Goal: Task Accomplishment & Management: Manage account settings

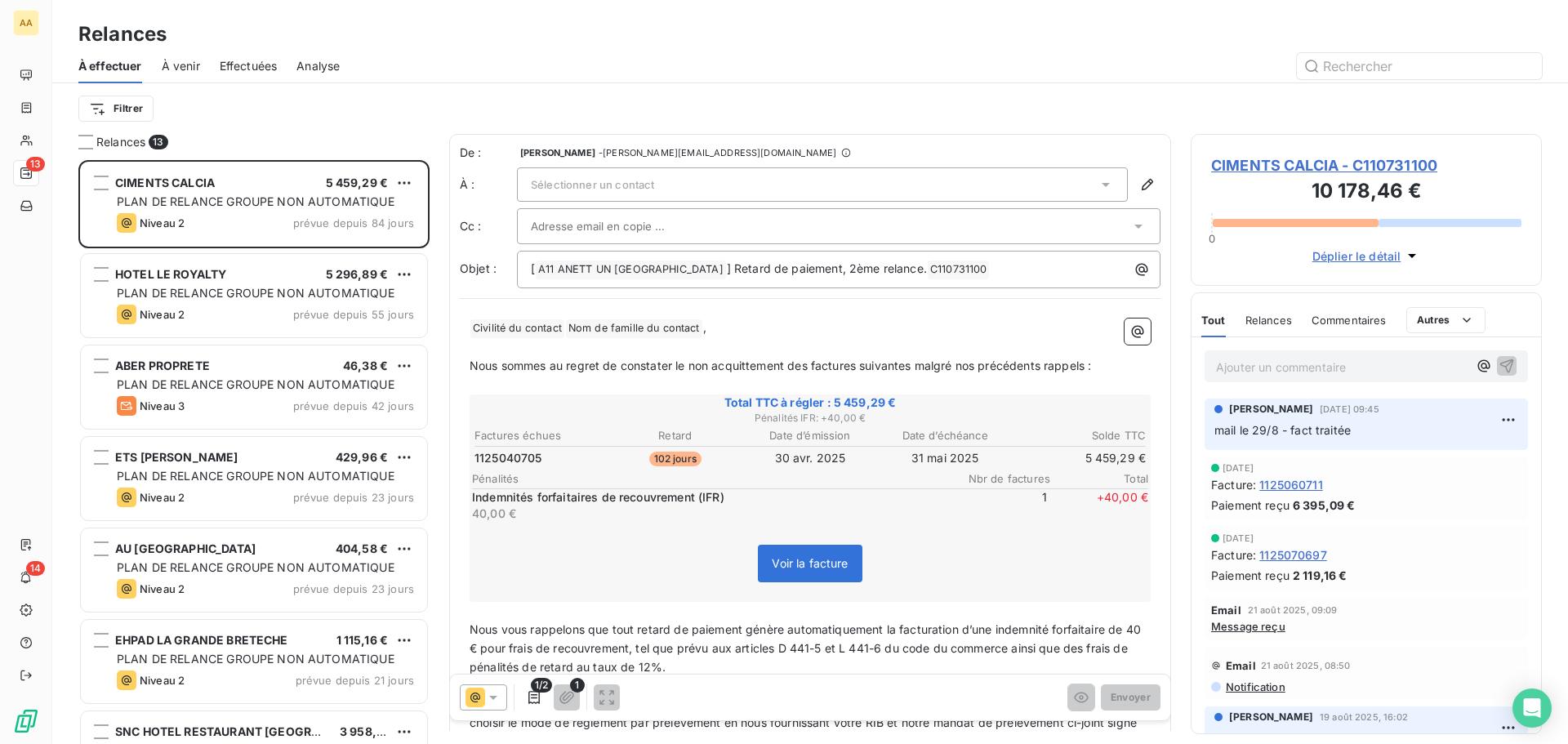
scroll to position [571, 339]
click at [179, 67] on span "À venir" at bounding box center [181, 65] width 38 height 17
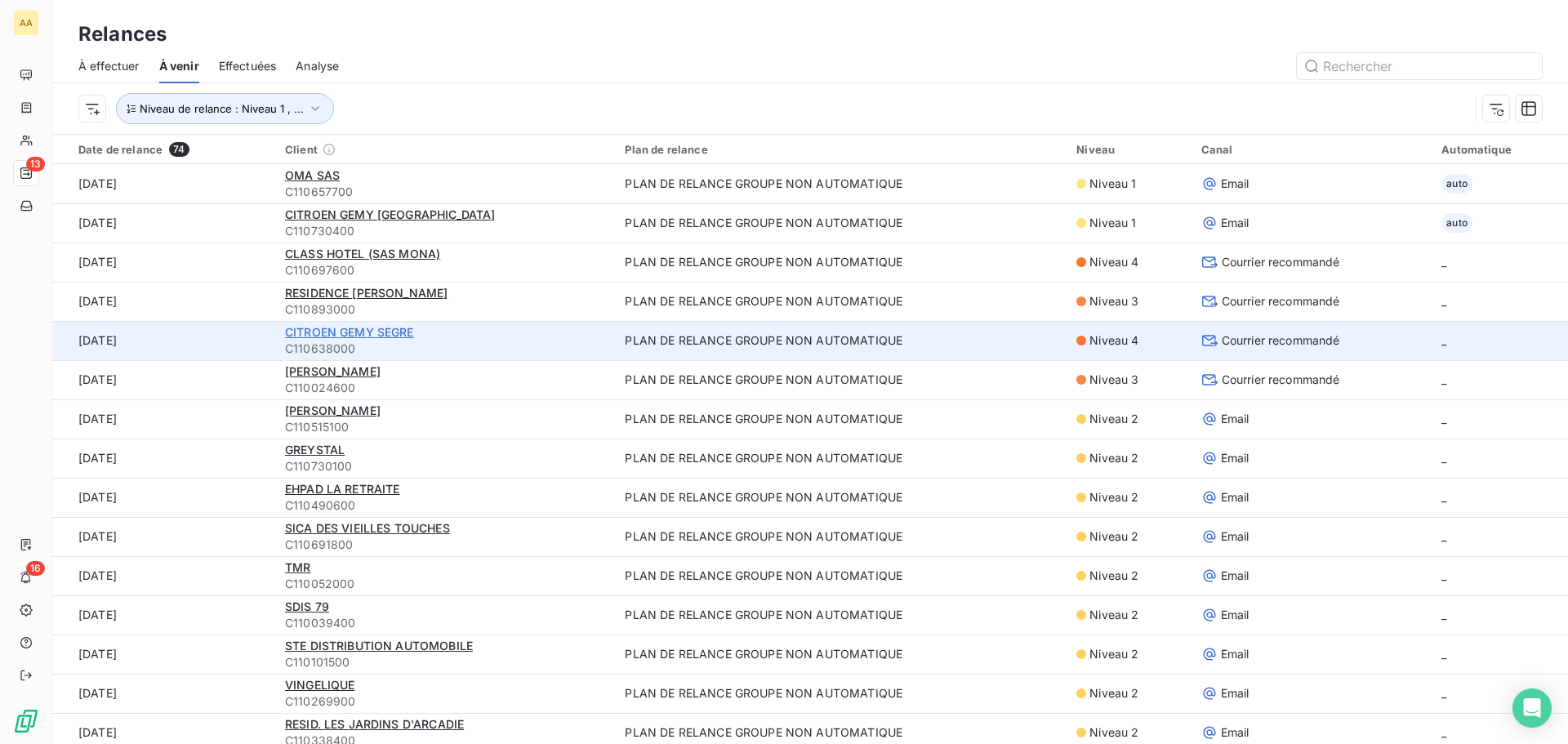
click at [347, 335] on span "CITROEN GEMY SEGRE" at bounding box center [350, 332] width 129 height 14
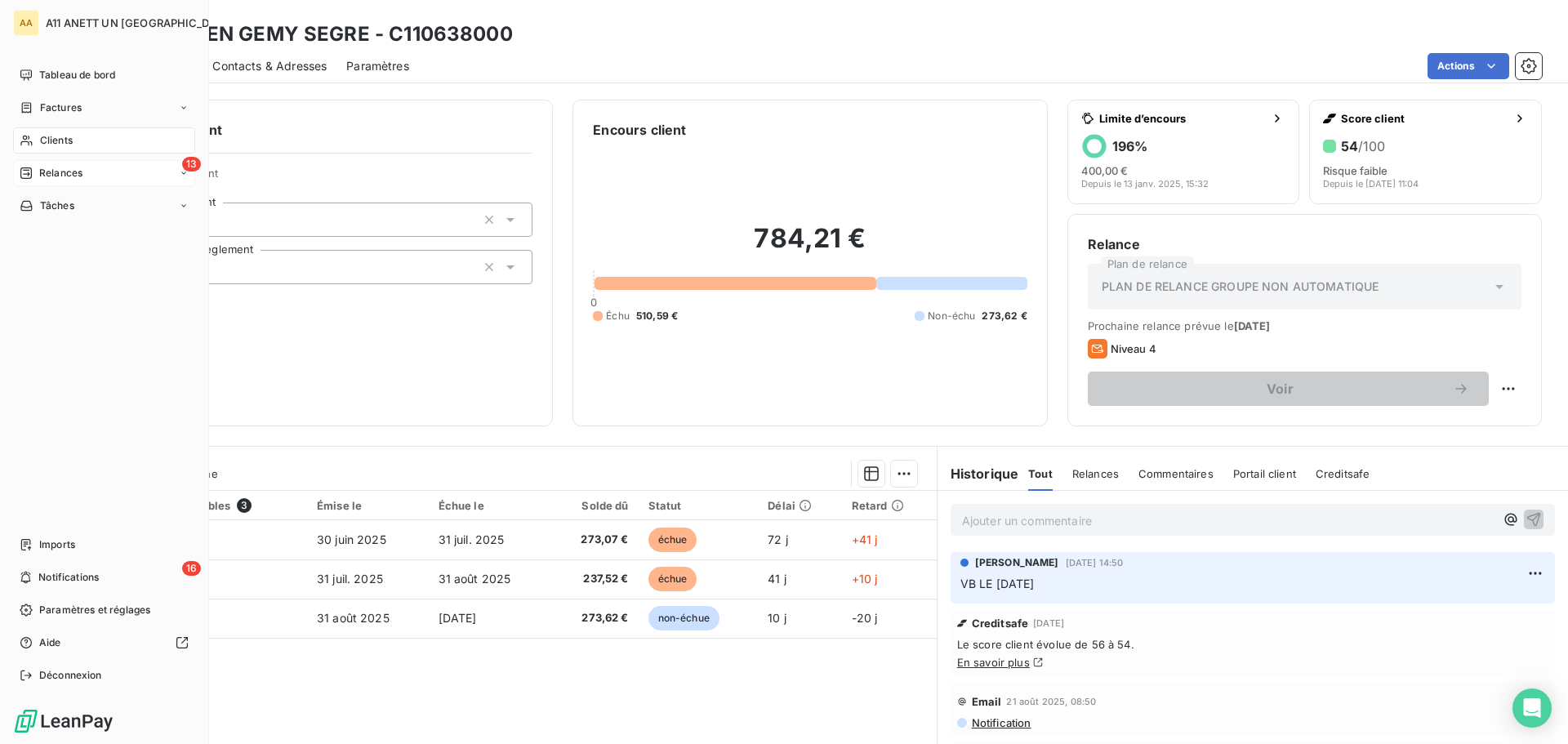
click at [59, 181] on div "13 Relances" at bounding box center [103, 173] width 182 height 26
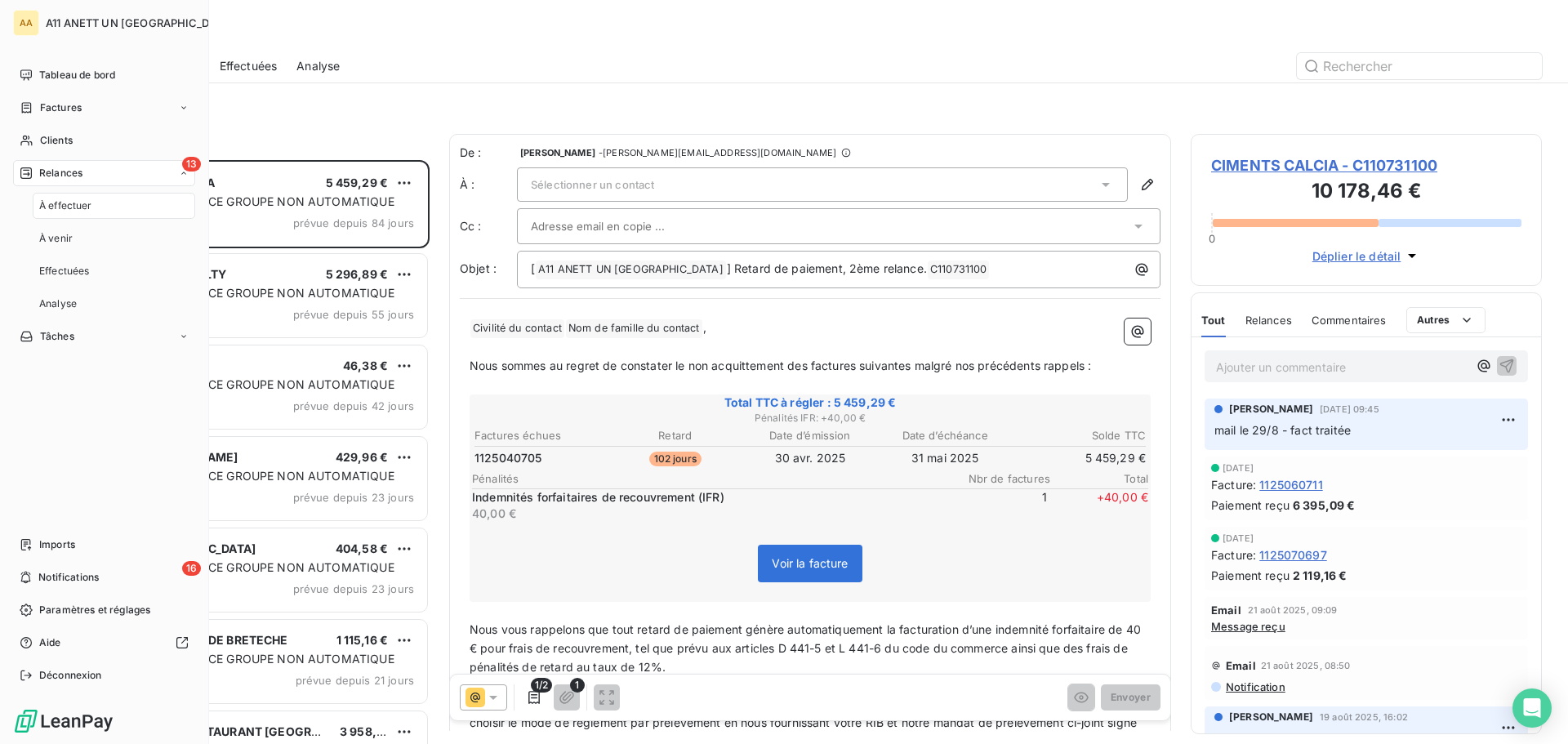
scroll to position [571, 339]
click at [57, 174] on span "Relances" at bounding box center [61, 173] width 43 height 15
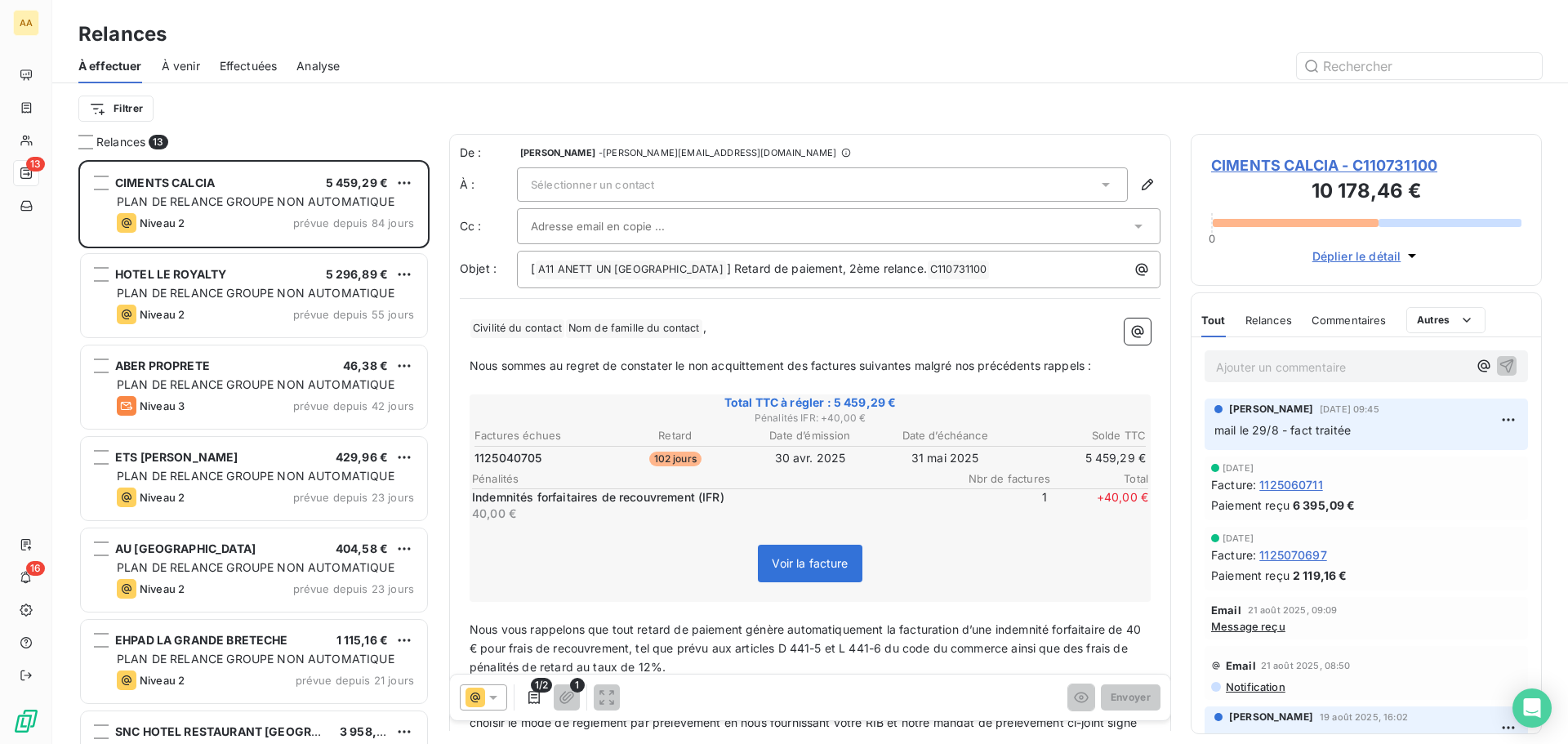
click at [237, 63] on span "Effectuées" at bounding box center [248, 65] width 58 height 17
click at [179, 67] on span "À venir" at bounding box center [181, 65] width 38 height 17
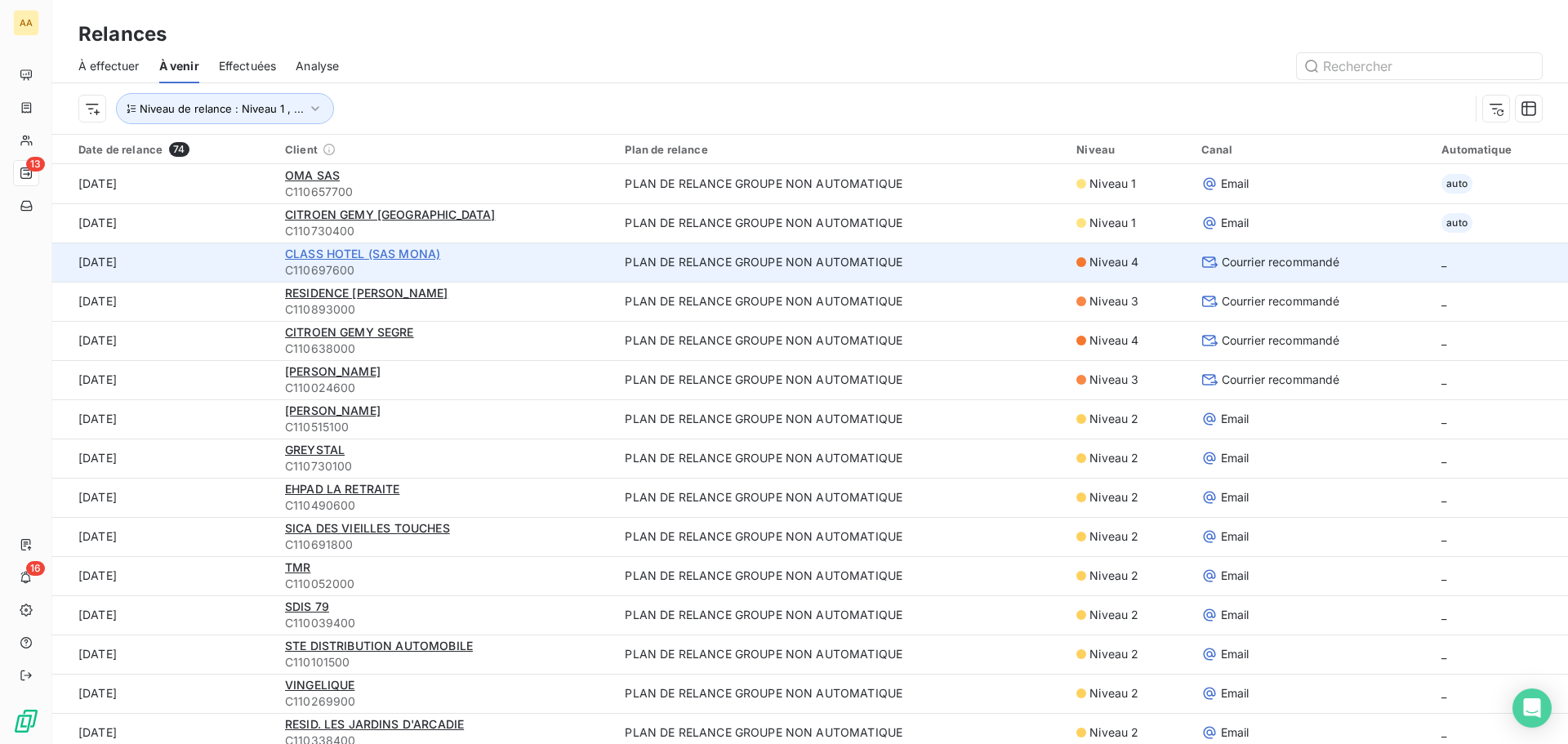
click at [386, 252] on span "CLASS HOTEL (SAS MONA)" at bounding box center [362, 254] width 155 height 14
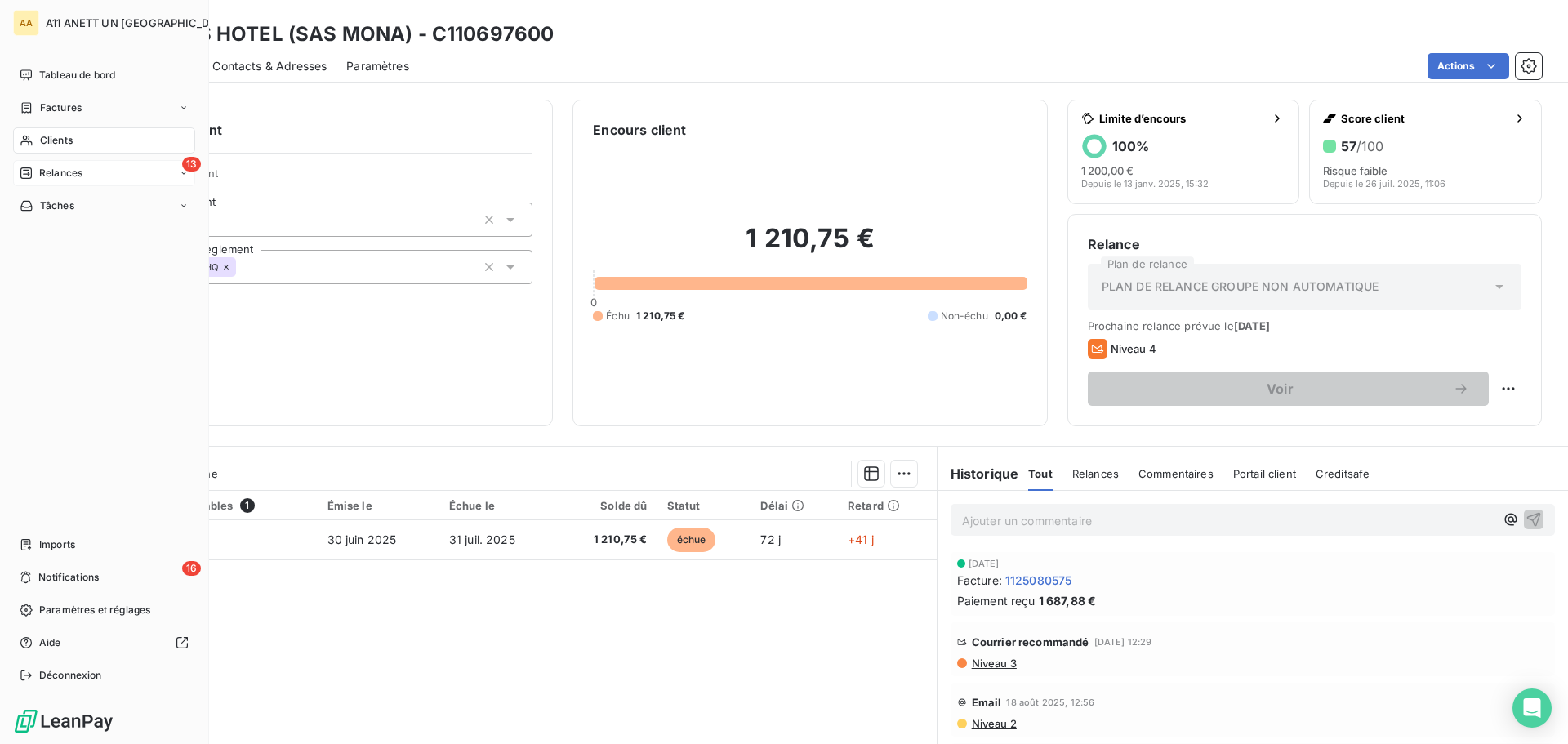
click at [53, 175] on span "Relances" at bounding box center [61, 173] width 43 height 15
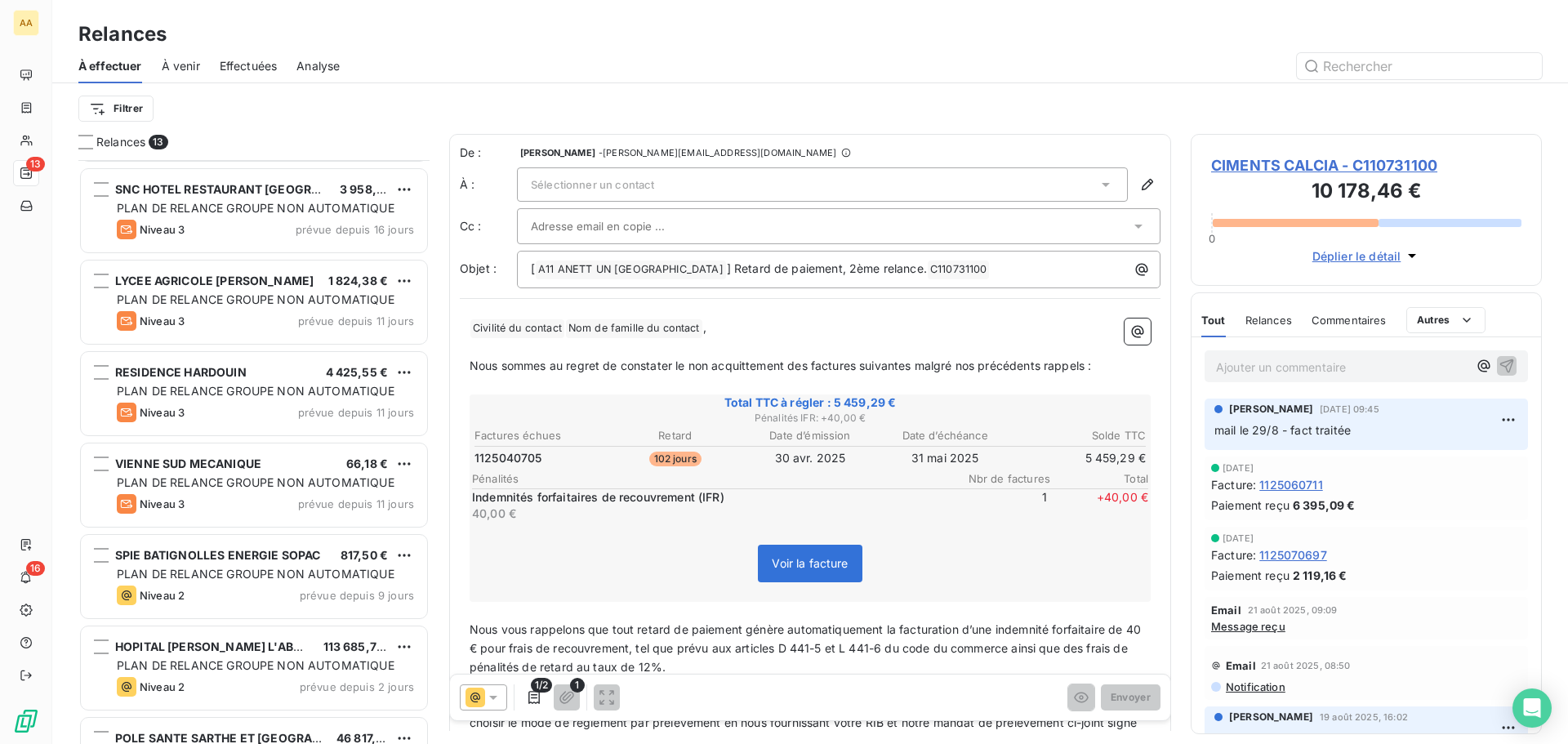
scroll to position [606, 0]
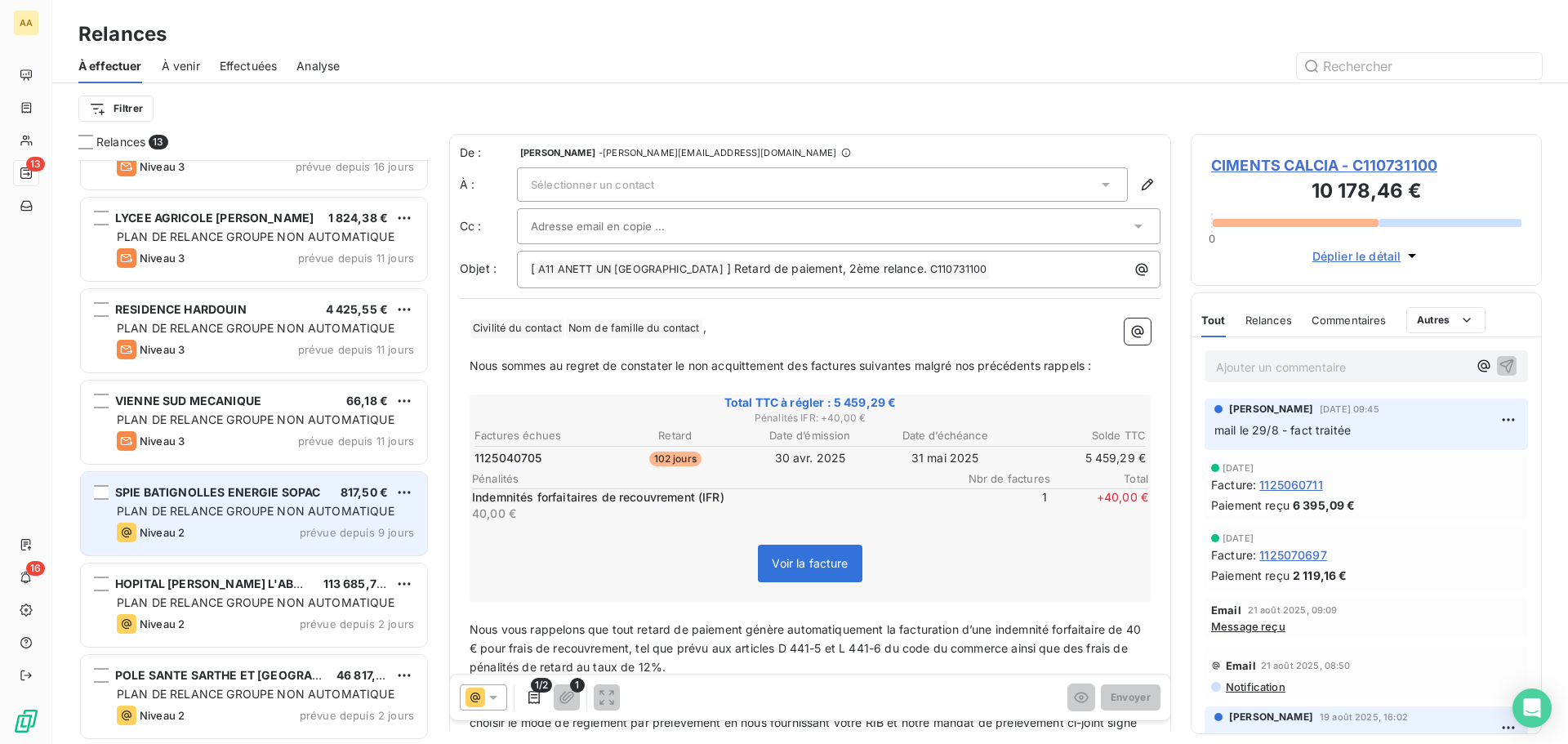
click at [248, 515] on span "PLAN DE RELANCE GROUPE NON AUTOMATIQUE" at bounding box center [256, 511] width 277 height 14
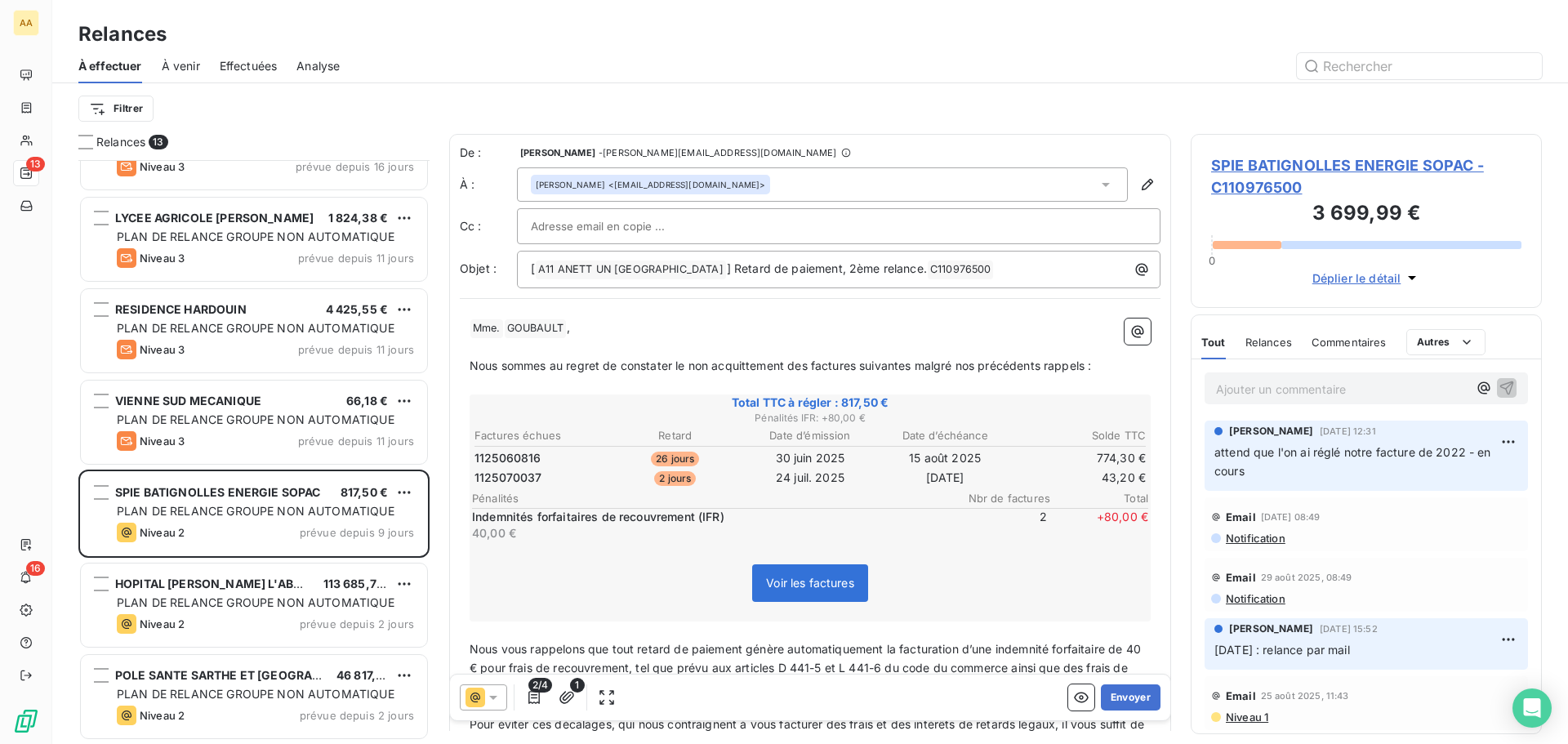
click at [203, 70] on div "À effectuer À venir Effectuées Analyse" at bounding box center [810, 65] width 1515 height 34
click at [188, 60] on span "À venir" at bounding box center [181, 65] width 38 height 17
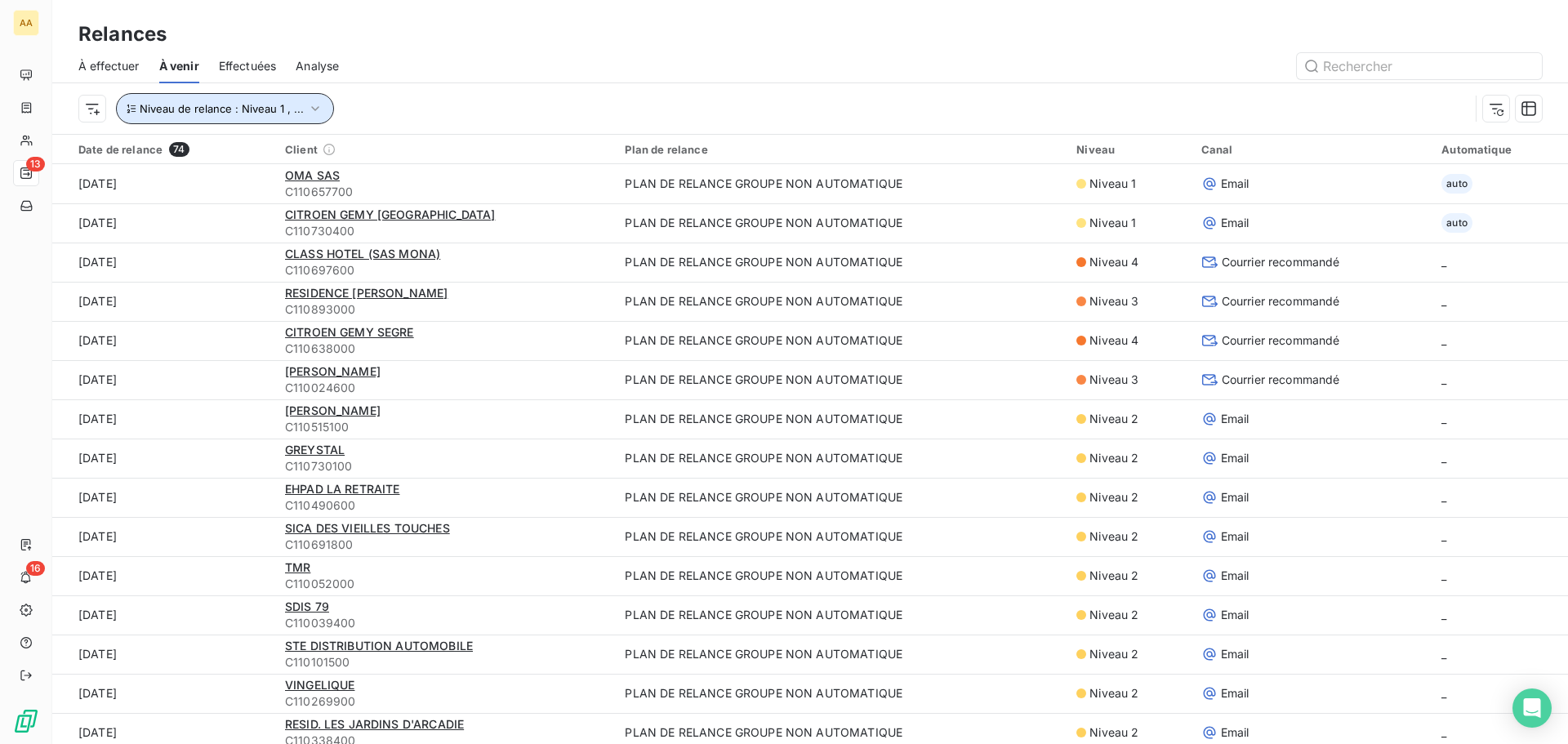
click at [311, 112] on icon "button" at bounding box center [314, 108] width 17 height 17
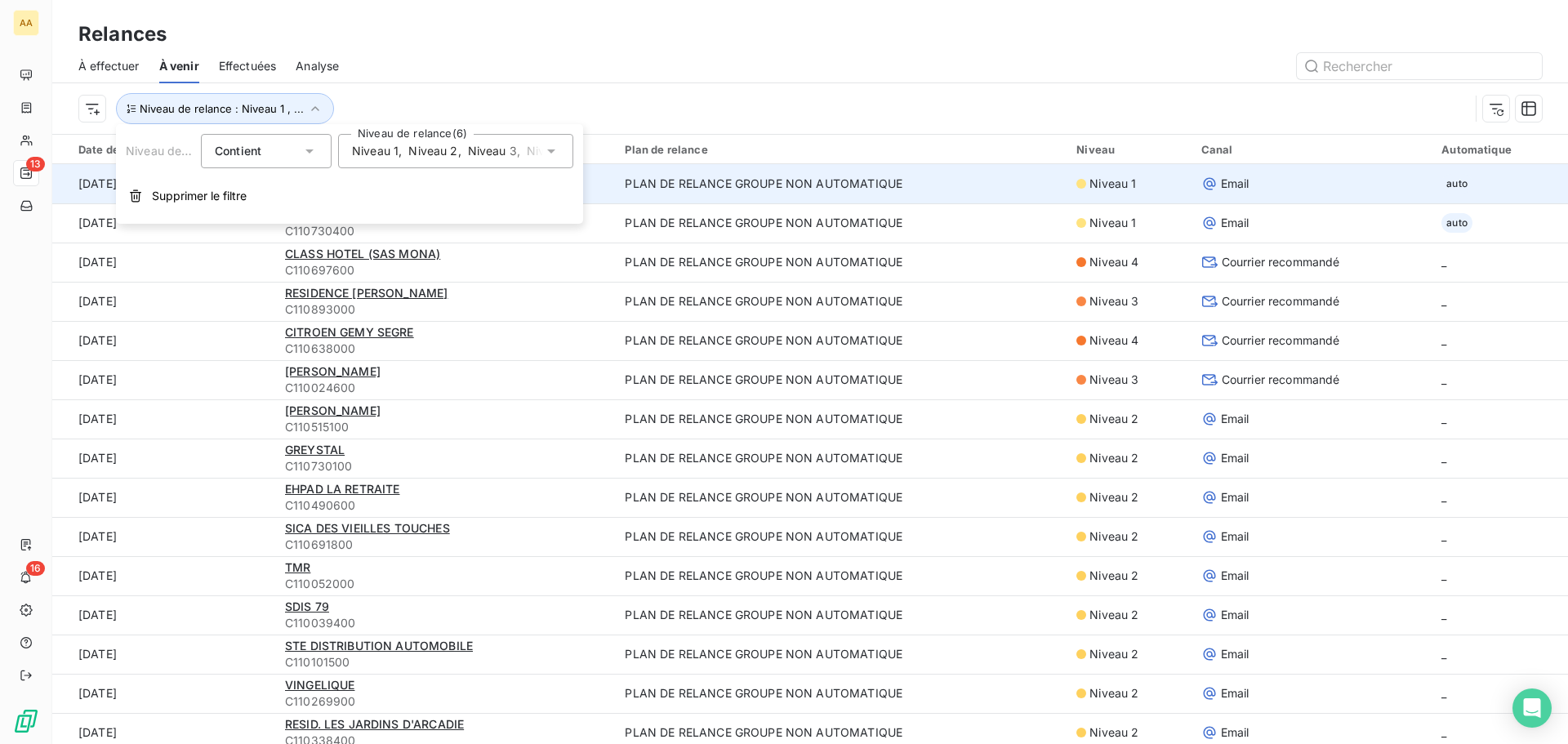
click at [156, 201] on span "Supprimer le filtre" at bounding box center [199, 195] width 95 height 17
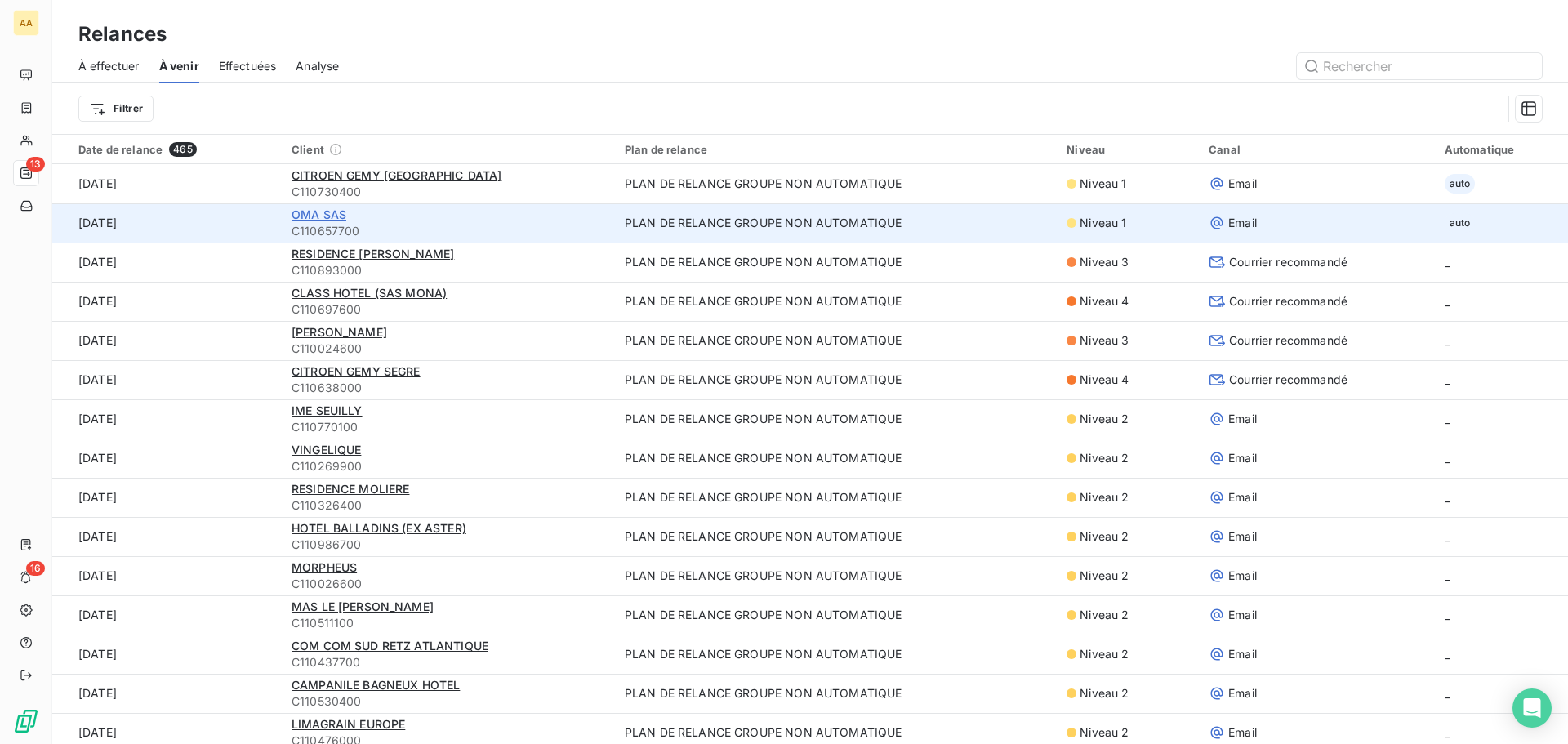
click at [327, 214] on span "OMA SAS" at bounding box center [319, 214] width 55 height 14
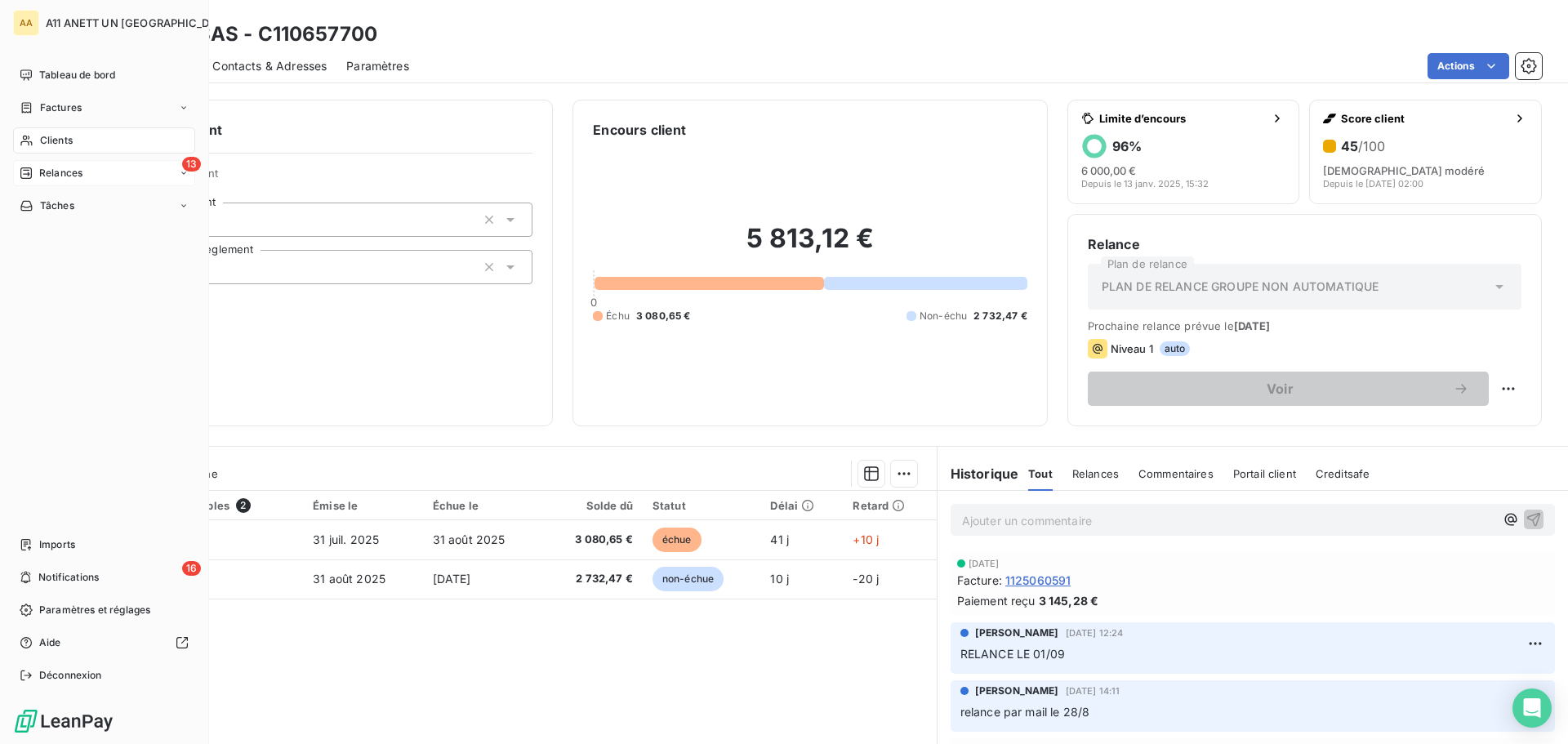
click at [66, 176] on span "Relances" at bounding box center [61, 173] width 43 height 15
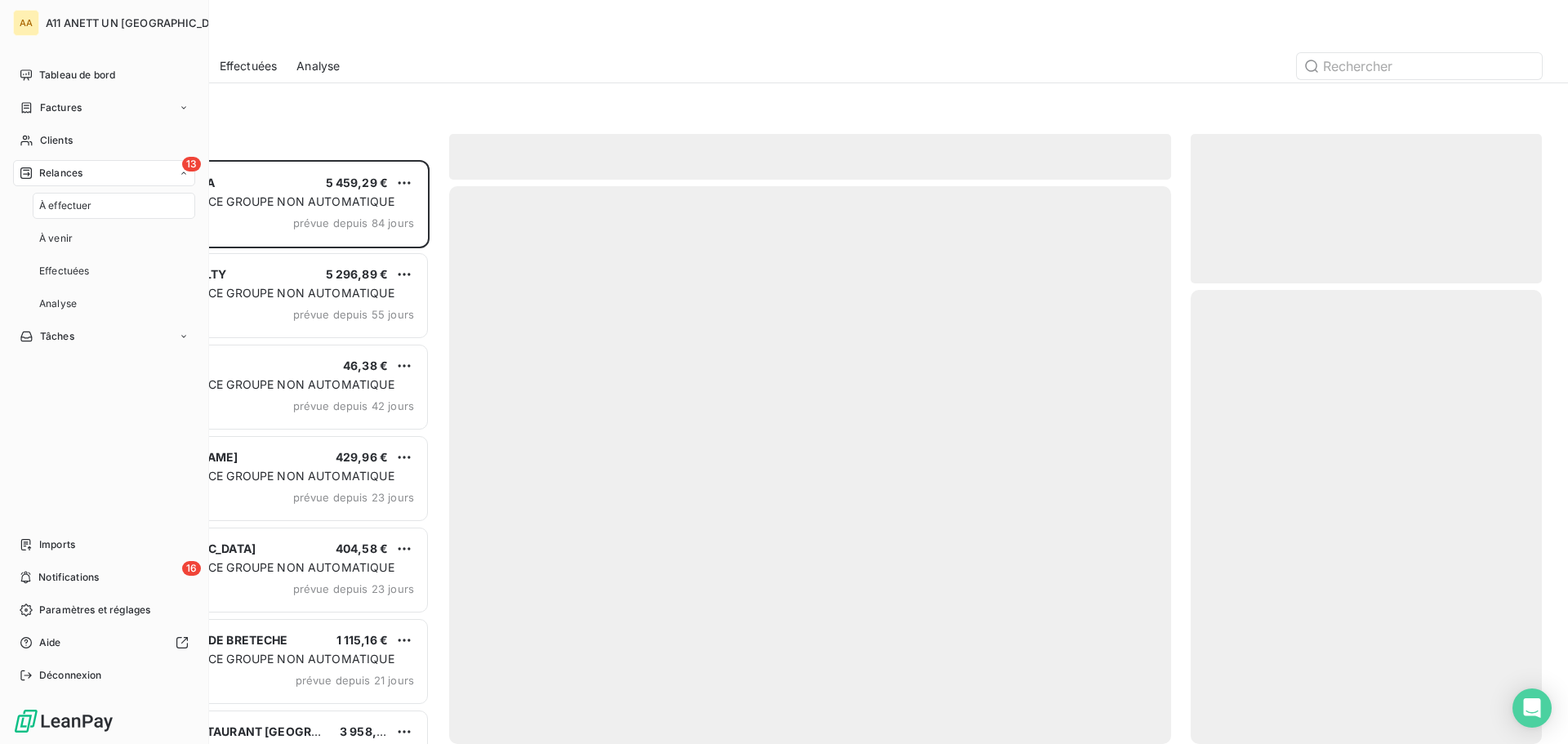
scroll to position [571, 339]
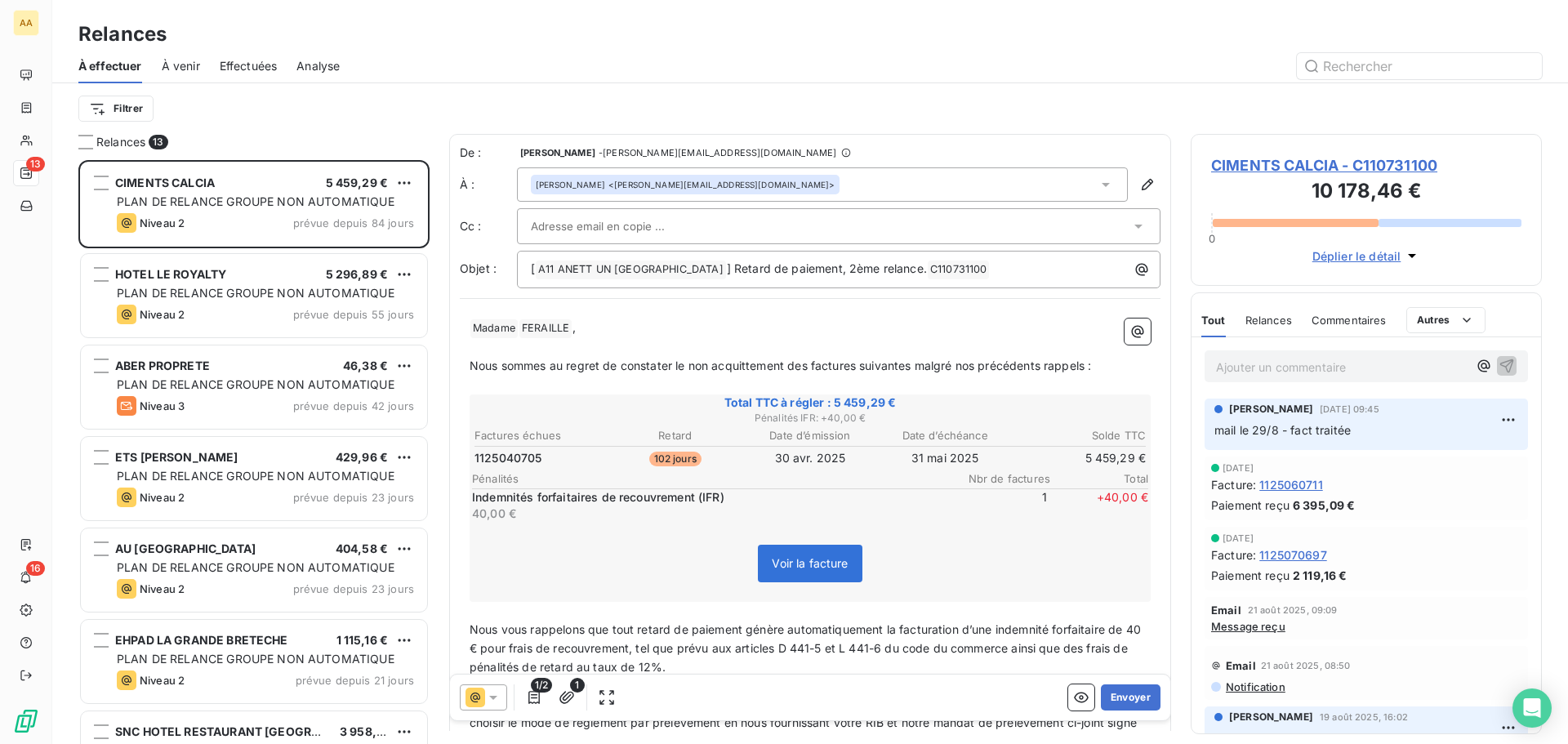
click at [258, 66] on span "Effectuées" at bounding box center [248, 65] width 58 height 17
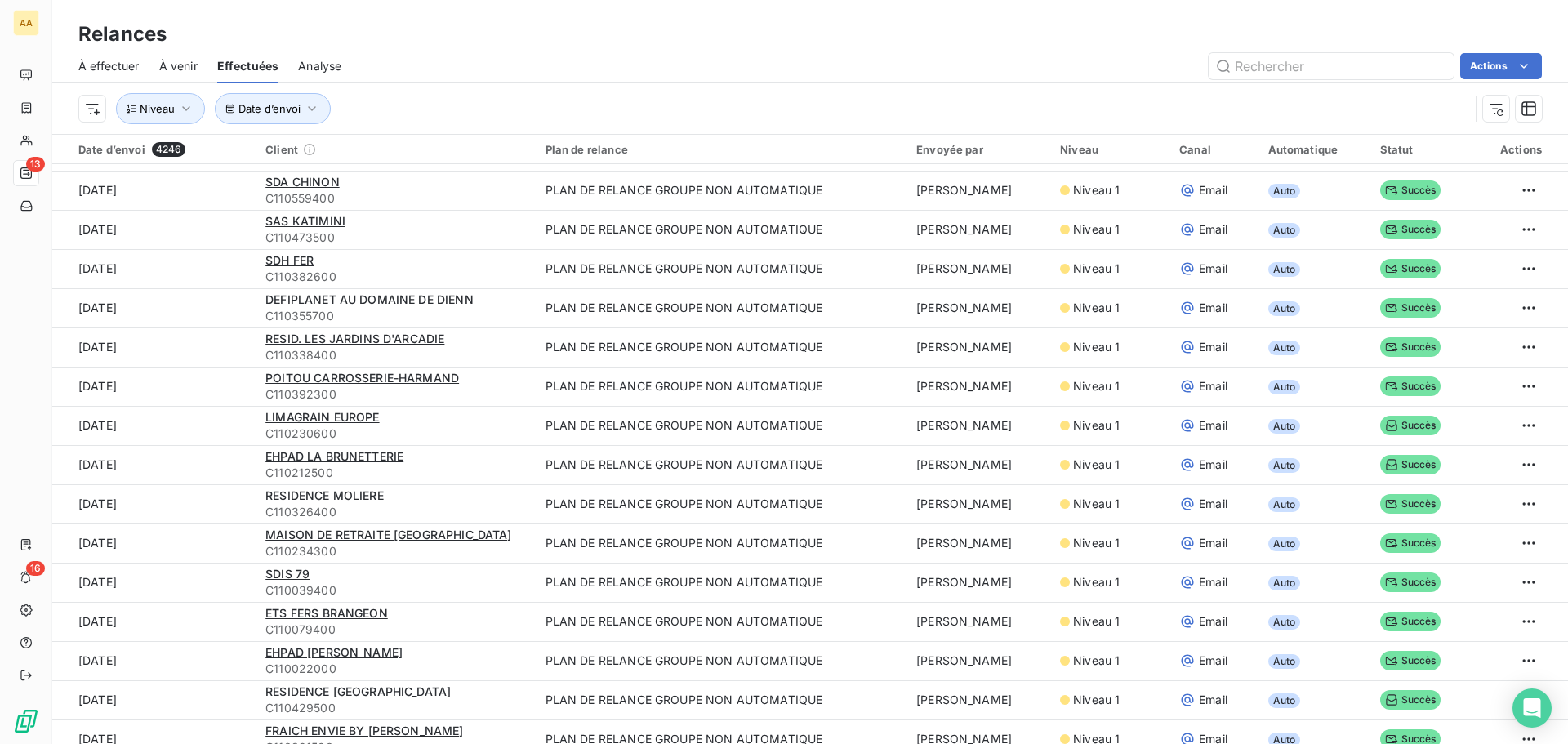
scroll to position [245, 0]
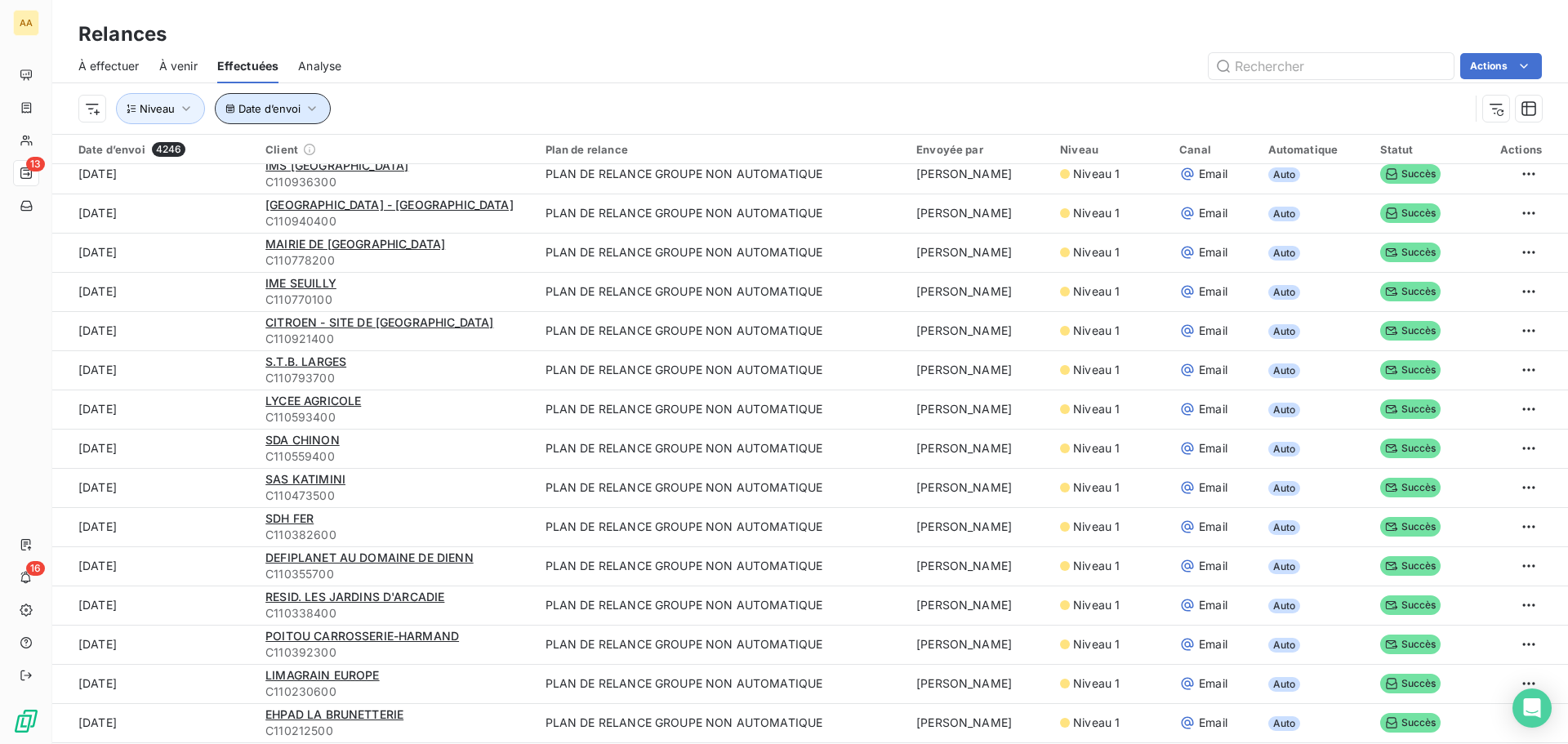
click at [229, 107] on icon "button" at bounding box center [230, 108] width 10 height 10
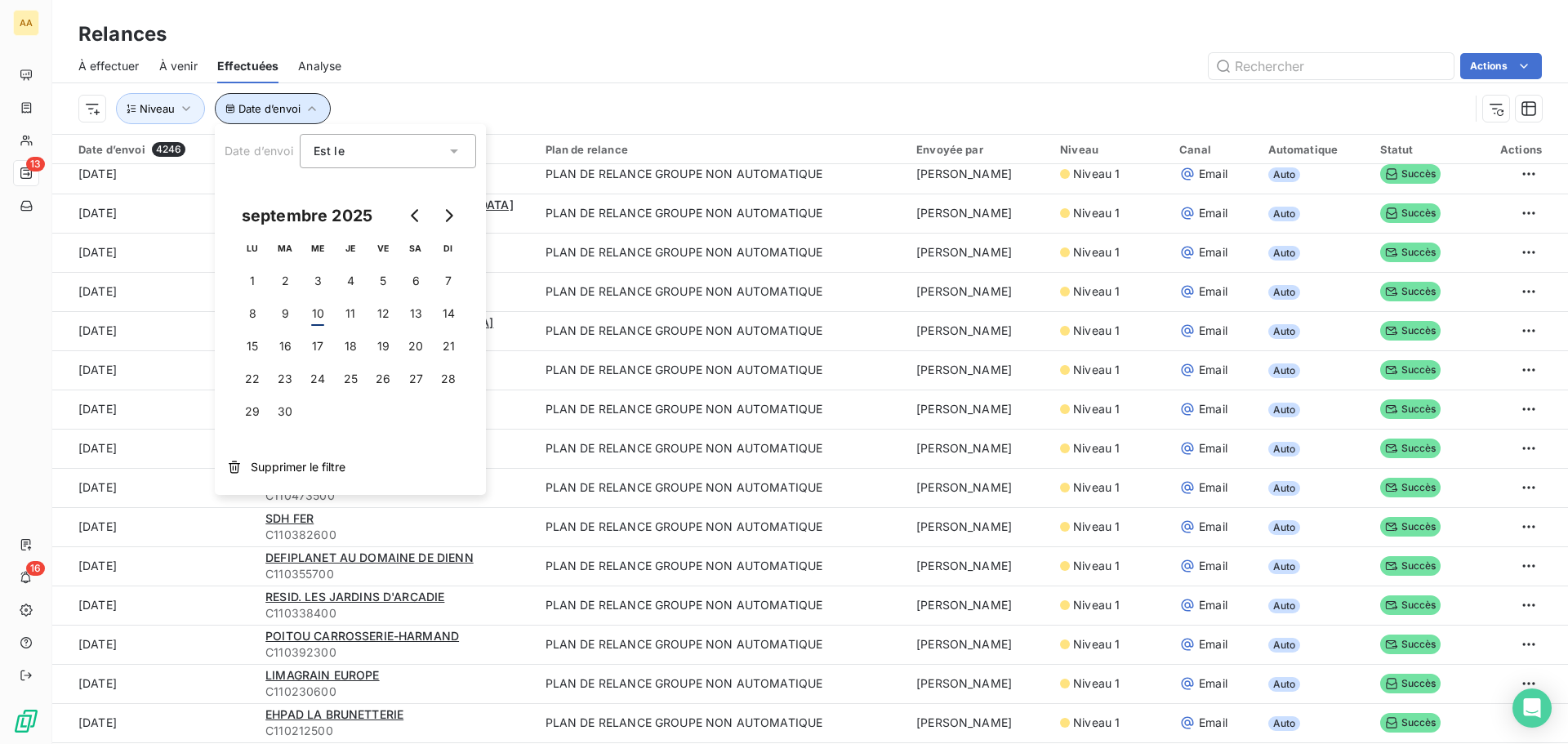
click at [229, 107] on icon "button" at bounding box center [230, 108] width 8 height 9
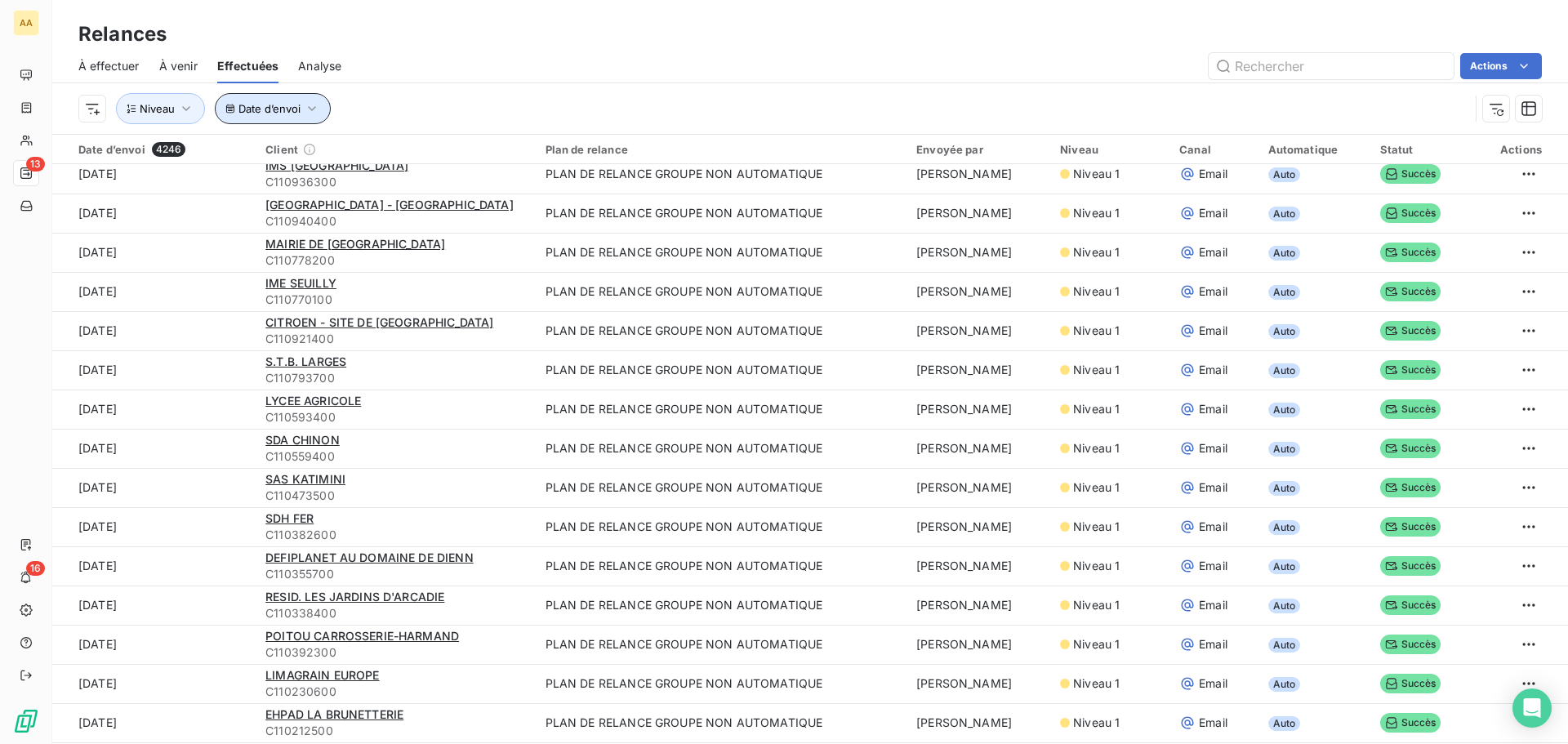
click at [183, 64] on span "À venir" at bounding box center [178, 65] width 38 height 17
